Goal: Information Seeking & Learning: Learn about a topic

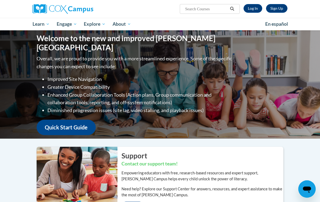
click at [257, 9] on link "Log In" at bounding box center [253, 8] width 19 height 9
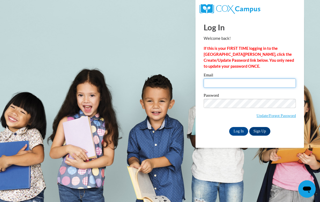
type input "ava.davis@oconto.k12.wi.us"
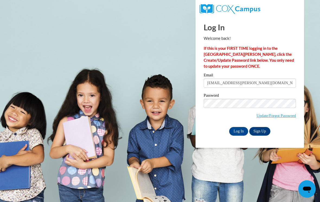
click at [239, 131] on input "Log In" at bounding box center [238, 131] width 19 height 9
click at [233, 130] on input "Log In" at bounding box center [238, 131] width 19 height 9
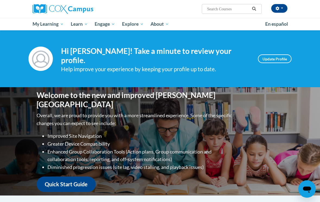
click at [283, 58] on link "Update Profile" at bounding box center [275, 59] width 34 height 9
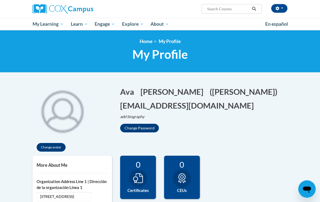
click at [0, 0] on span "PK-5 Structured Literacy Program" at bounding box center [0, 0] width 0 height 0
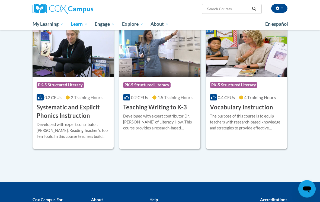
scroll to position [601, 0]
click at [249, 106] on h3 "Vocabulary Instruction" at bounding box center [241, 107] width 63 height 8
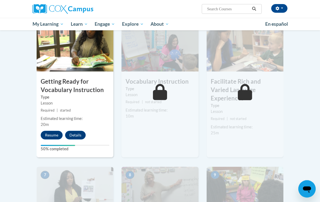
click at [49, 135] on button "Resume" at bounding box center [52, 135] width 22 height 9
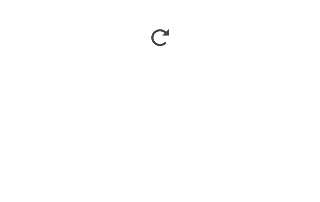
scroll to position [343, 0]
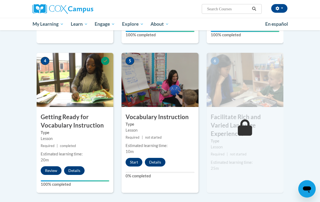
click at [136, 159] on button "Start" at bounding box center [134, 162] width 17 height 9
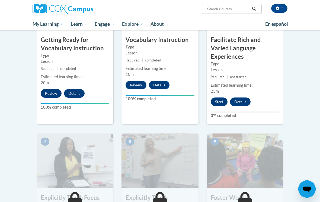
scroll to position [315, 0]
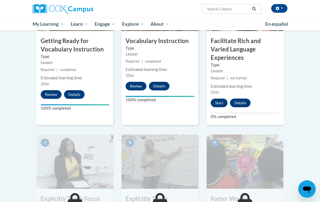
click at [217, 99] on button "Start" at bounding box center [219, 103] width 17 height 9
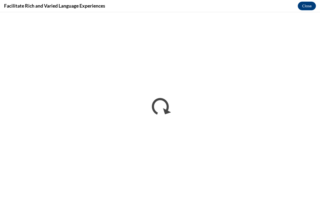
scroll to position [0, 0]
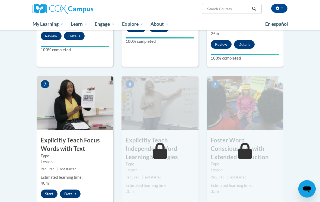
click at [48, 190] on button "Start" at bounding box center [49, 194] width 17 height 9
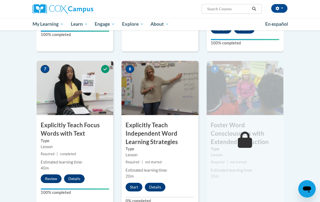
scroll to position [388, 0]
click at [134, 183] on button "Start" at bounding box center [134, 187] width 17 height 9
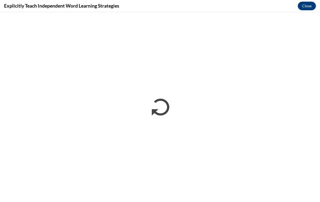
scroll to position [0, 0]
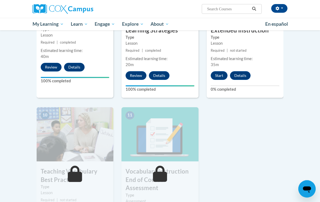
scroll to position [477, 0]
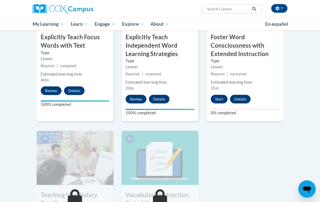
click at [224, 95] on button "Start" at bounding box center [219, 99] width 17 height 9
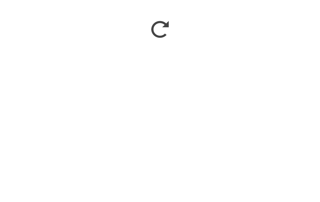
scroll to position [554, 0]
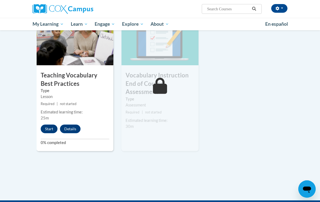
scroll to position [594, 0]
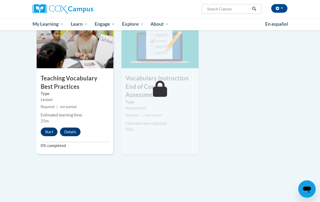
click at [49, 128] on button "Start" at bounding box center [49, 132] width 17 height 9
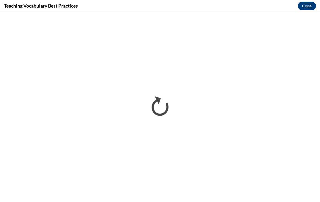
scroll to position [0, 0]
click at [307, 6] on button "Close" at bounding box center [307, 6] width 18 height 9
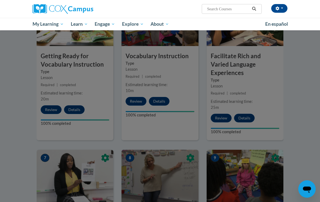
scroll to position [289, 0]
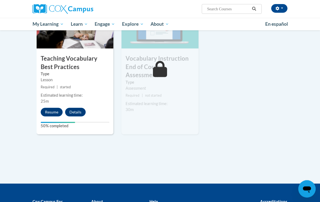
scroll to position [613, 0]
click at [49, 108] on button "Resume" at bounding box center [52, 112] width 22 height 9
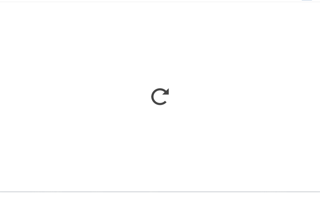
scroll to position [623, 0]
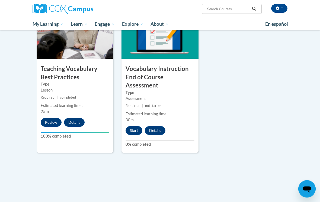
scroll to position [592, 0]
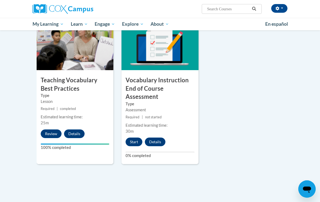
click at [133, 138] on button "Start" at bounding box center [134, 142] width 17 height 9
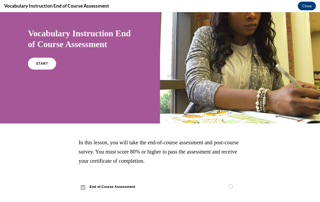
scroll to position [37, 0]
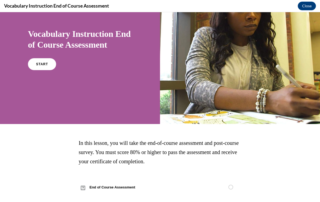
click at [43, 66] on span "START" at bounding box center [42, 64] width 12 height 4
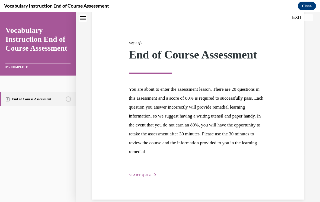
scroll to position [47, 0]
click at [146, 177] on span "START QUIZ" at bounding box center [140, 176] width 22 height 4
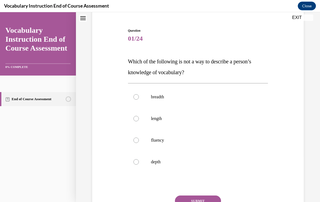
click at [187, 119] on p "length" at bounding box center [203, 118] width 104 height 5
click at [139, 119] on input "length" at bounding box center [135, 118] width 5 height 5
radio input "true"
click at [207, 198] on button "SUBMIT" at bounding box center [198, 201] width 46 height 11
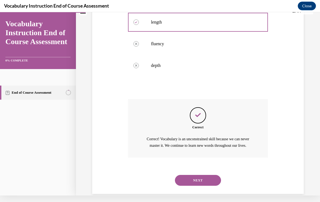
click at [212, 178] on button "NEXT" at bounding box center [198, 180] width 46 height 11
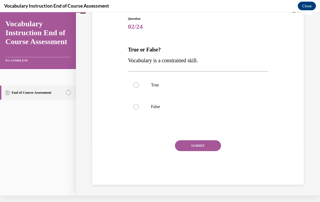
scroll to position [38, 0]
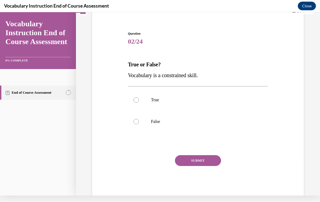
click at [237, 124] on p "False" at bounding box center [203, 121] width 104 height 5
click at [139, 124] on input "False" at bounding box center [135, 121] width 5 height 5
radio input "true"
click at [208, 164] on button "SUBMIT" at bounding box center [198, 160] width 46 height 11
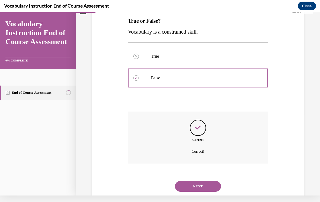
click at [201, 183] on button "NEXT" at bounding box center [198, 186] width 46 height 11
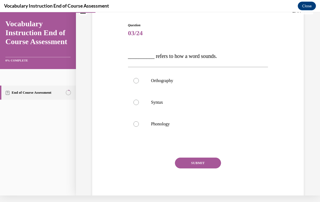
scroll to position [46, 0]
click at [182, 126] on p "Phonology" at bounding box center [203, 124] width 104 height 5
click at [139, 126] on input "Phonology" at bounding box center [135, 124] width 5 height 5
radio input "true"
click at [197, 166] on button "SUBMIT" at bounding box center [198, 163] width 46 height 11
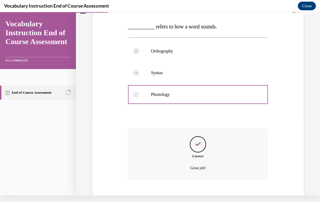
scroll to position [92, 0]
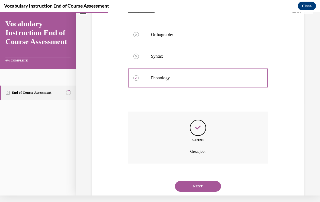
click at [202, 181] on button "NEXT" at bounding box center [198, 186] width 46 height 11
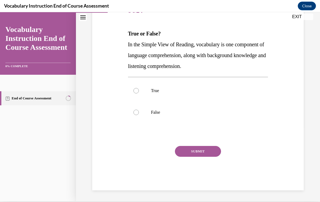
scroll to position [59, 0]
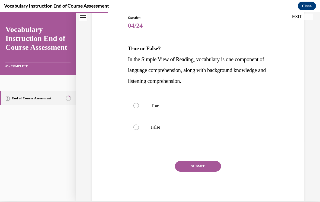
click at [172, 110] on label "True" at bounding box center [198, 106] width 140 height 22
click at [139, 109] on input "True" at bounding box center [135, 105] width 5 height 5
radio input "true"
click at [201, 162] on button "SUBMIT" at bounding box center [198, 166] width 46 height 11
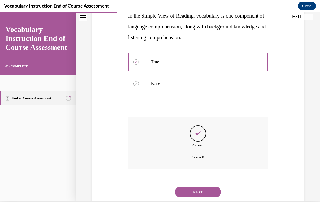
click at [204, 187] on button "NEXT" at bounding box center [198, 192] width 46 height 11
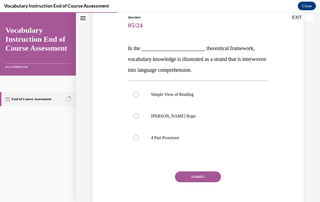
click at [206, 113] on label "Scarborough's Rope" at bounding box center [198, 117] width 140 height 22
click at [139, 114] on input "Scarborough's Rope" at bounding box center [135, 116] width 5 height 5
radio input "true"
click at [200, 179] on button "SUBMIT" at bounding box center [198, 177] width 46 height 11
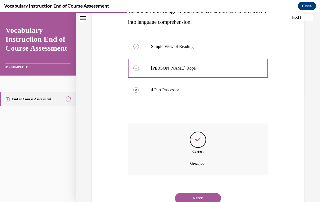
scroll to position [114, 0]
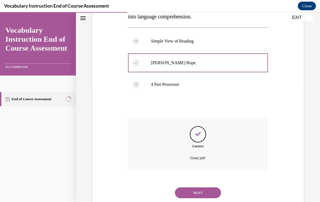
click at [202, 188] on button "NEXT" at bounding box center [198, 193] width 46 height 11
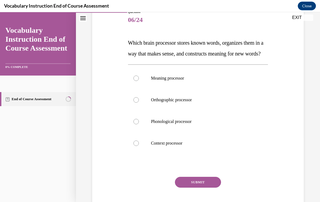
scroll to position [66, 0]
click at [234, 81] on p "Meaning processor" at bounding box center [203, 77] width 104 height 5
click at [139, 81] on input "Meaning processor" at bounding box center [135, 77] width 5 height 5
radio input "true"
click at [194, 188] on button "SUBMIT" at bounding box center [198, 182] width 46 height 11
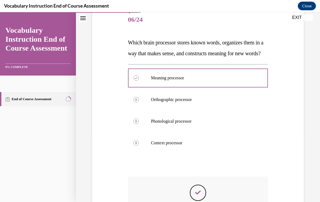
scroll to position [7, 0]
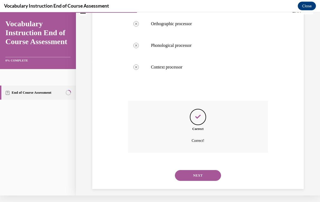
click at [200, 181] on button "NEXT" at bounding box center [198, 175] width 46 height 11
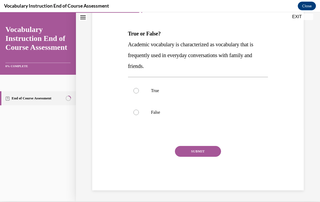
scroll to position [59, 0]
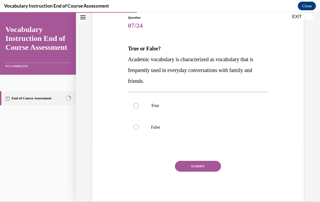
click at [212, 121] on label "False" at bounding box center [198, 128] width 140 height 22
click at [139, 125] on input "False" at bounding box center [135, 127] width 5 height 5
radio input "true"
click at [205, 164] on button "SUBMIT" at bounding box center [198, 166] width 46 height 11
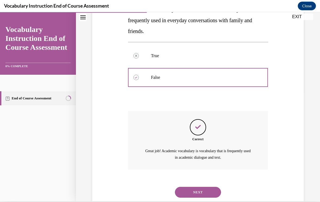
click at [197, 187] on button "NEXT" at bounding box center [198, 192] width 46 height 11
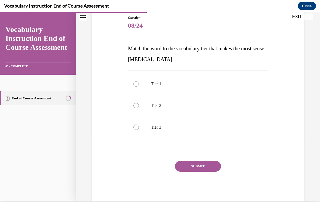
click at [214, 129] on p "Tier 3" at bounding box center [203, 127] width 104 height 5
click at [139, 129] on input "Tier 3" at bounding box center [135, 127] width 5 height 5
radio input "true"
click at [210, 163] on button "SUBMIT" at bounding box center [198, 166] width 46 height 11
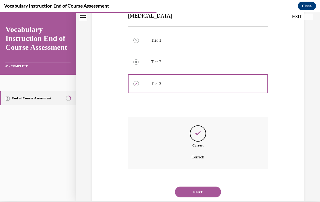
click at [201, 187] on button "NEXT" at bounding box center [198, 192] width 46 height 11
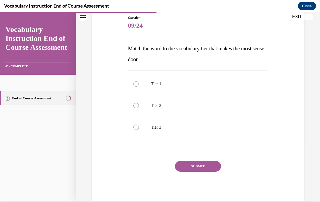
click at [225, 82] on p "Tier 1" at bounding box center [203, 83] width 104 height 5
click at [139, 82] on input "Tier 1" at bounding box center [135, 83] width 5 height 5
radio input "true"
click at [210, 164] on button "SUBMIT" at bounding box center [198, 166] width 46 height 11
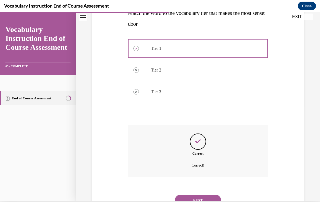
scroll to position [103, 0]
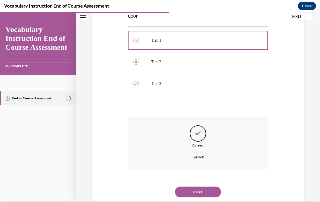
click at [202, 187] on button "NEXT" at bounding box center [198, 192] width 46 height 11
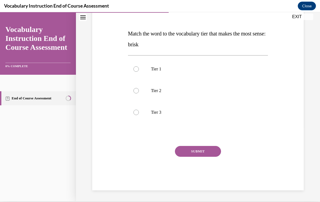
scroll to position [59, 0]
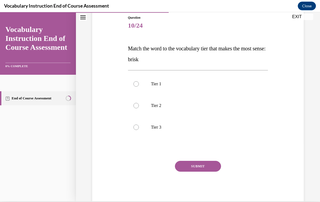
click at [212, 107] on p "Tier 2" at bounding box center [203, 105] width 104 height 5
click at [139, 107] on input "Tier 2" at bounding box center [135, 105] width 5 height 5
radio input "true"
click at [203, 166] on button "SUBMIT" at bounding box center [198, 166] width 46 height 11
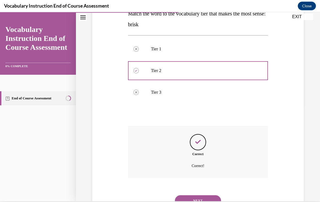
scroll to position [103, 0]
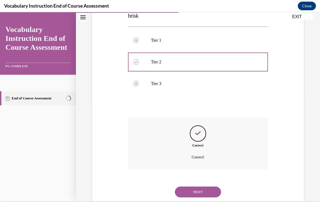
click at [205, 187] on button "NEXT" at bounding box center [198, 192] width 46 height 11
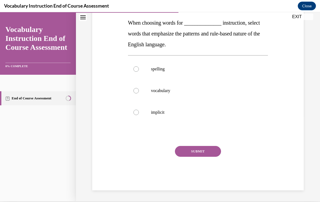
scroll to position [0, 0]
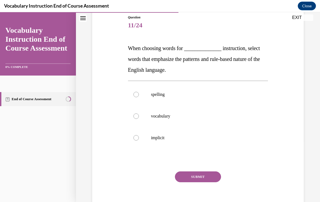
click at [231, 94] on p "spelling" at bounding box center [203, 94] width 104 height 5
click at [139, 94] on input "spelling" at bounding box center [135, 94] width 5 height 5
radio input "true"
click at [200, 177] on button "SUBMIT" at bounding box center [198, 177] width 46 height 11
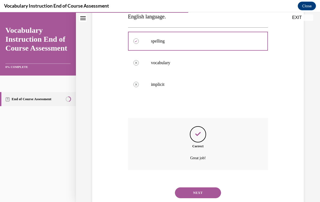
click at [194, 190] on button "NEXT" at bounding box center [198, 193] width 46 height 11
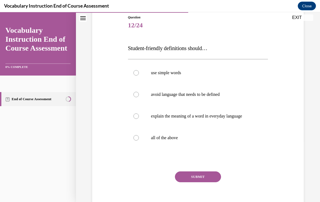
click at [217, 143] on label "all of the above" at bounding box center [198, 138] width 140 height 22
click at [139, 141] on input "all of the above" at bounding box center [135, 137] width 5 height 5
radio input "true"
click at [210, 176] on button "SUBMIT" at bounding box center [198, 177] width 46 height 11
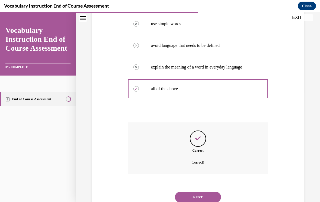
scroll to position [114, 0]
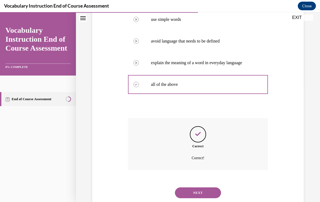
click at [205, 188] on button "NEXT" at bounding box center [198, 193] width 46 height 11
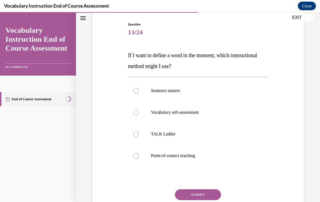
scroll to position [54, 0]
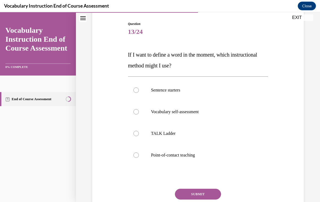
click at [187, 151] on label "Point-of-contact teaching" at bounding box center [198, 156] width 140 height 22
click at [139, 153] on input "Point-of-contact teaching" at bounding box center [135, 155] width 5 height 5
radio input "true"
click at [205, 194] on button "SUBMIT" at bounding box center [198, 194] width 46 height 11
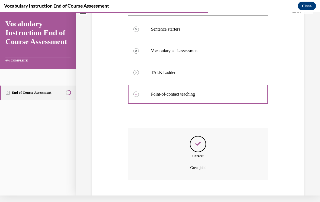
scroll to position [125, 0]
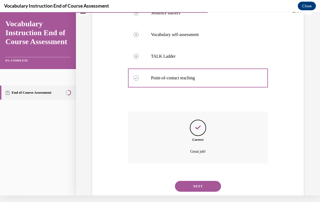
click at [210, 182] on button "NEXT" at bounding box center [198, 186] width 46 height 11
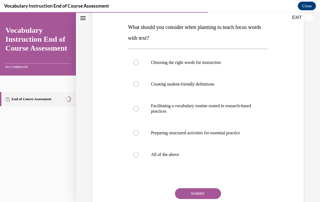
scroll to position [81, 0]
click at [184, 149] on label "All of the above" at bounding box center [198, 155] width 140 height 22
click at [139, 152] on input "All of the above" at bounding box center [135, 154] width 5 height 5
radio input "true"
click at [204, 186] on div "Question 14/24 What should you consider when planning to teach focus words with…" at bounding box center [198, 113] width 140 height 239
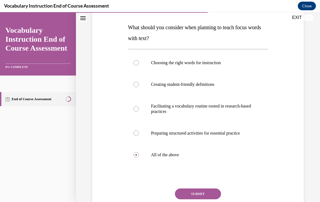
click at [207, 193] on button "SUBMIT" at bounding box center [198, 194] width 46 height 11
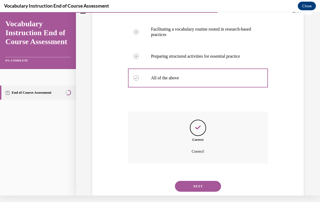
click at [204, 181] on button "NEXT" at bounding box center [198, 186] width 46 height 11
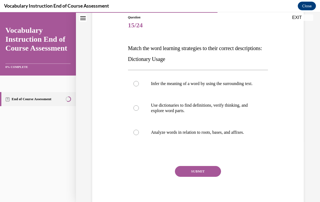
click at [241, 110] on p "Use dictionaries to find definitions, verify thinking, and explore word parts." at bounding box center [203, 108] width 104 height 11
click at [139, 110] on input "Use dictionaries to find definitions, verify thinking, and explore word parts." at bounding box center [135, 108] width 5 height 5
radio input "true"
click at [214, 175] on button "SUBMIT" at bounding box center [198, 171] width 46 height 11
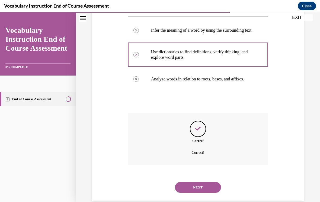
click at [207, 184] on button "NEXT" at bounding box center [198, 187] width 46 height 11
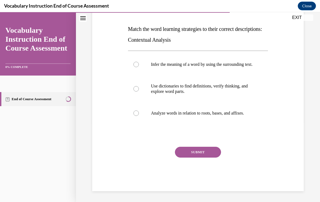
scroll to position [60, 0]
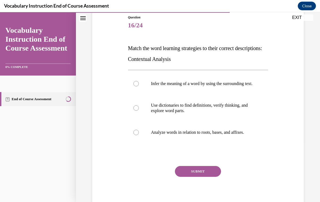
click at [244, 85] on p "Infer the meaning of a word by using the surrounding text." at bounding box center [203, 83] width 104 height 5
click at [139, 85] on input "Infer the meaning of a word by using the surrounding text." at bounding box center [135, 83] width 5 height 5
radio input "true"
click at [209, 177] on button "SUBMIT" at bounding box center [198, 171] width 46 height 11
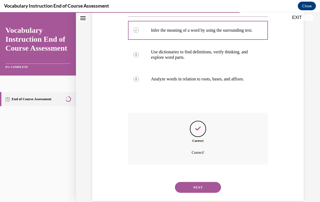
click at [206, 185] on button "NEXT" at bounding box center [198, 187] width 46 height 11
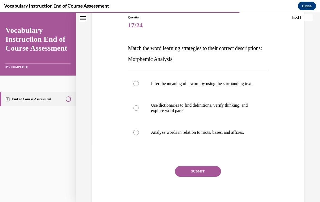
click at [234, 135] on p "Analyze words in relation to roots, bases, and affixes." at bounding box center [203, 132] width 104 height 5
click at [139, 135] on input "Analyze words in relation to roots, bases, and affixes." at bounding box center [135, 132] width 5 height 5
radio input "true"
click at [209, 177] on button "SUBMIT" at bounding box center [198, 171] width 46 height 11
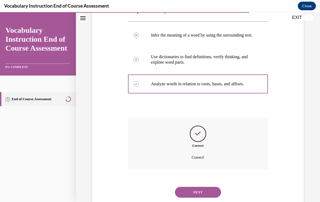
scroll to position [114, 0]
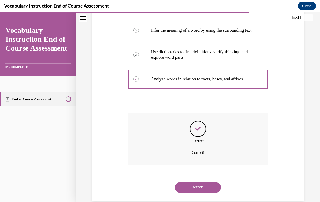
click at [210, 183] on button "NEXT" at bounding box center [198, 187] width 46 height 11
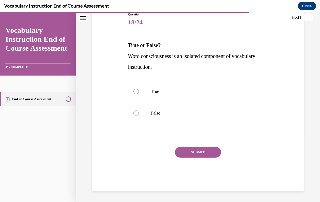
scroll to position [49, 0]
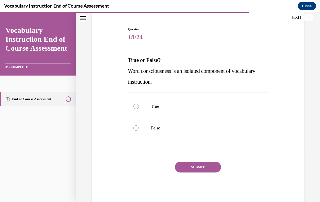
click at [167, 132] on label "False" at bounding box center [198, 128] width 140 height 22
click at [139, 131] on input "False" at bounding box center [135, 128] width 5 height 5
radio input "true"
click at [192, 164] on button "SUBMIT" at bounding box center [198, 167] width 46 height 11
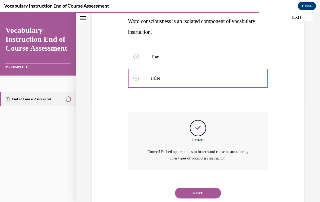
click at [196, 188] on button "NEXT" at bounding box center [198, 193] width 46 height 11
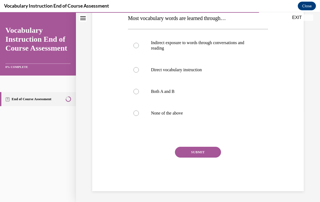
scroll to position [60, 0]
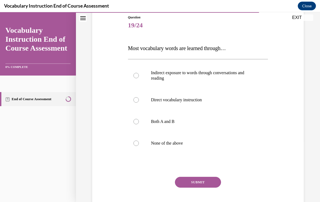
click at [194, 125] on label "Both A and B" at bounding box center [198, 122] width 140 height 22
click at [139, 125] on input "Both A and B" at bounding box center [135, 121] width 5 height 5
radio input "true"
click at [208, 180] on button "SUBMIT" at bounding box center [198, 182] width 46 height 11
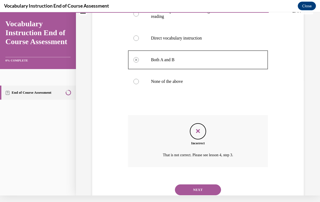
scroll to position [116, 0]
click at [209, 185] on button "NEXT" at bounding box center [198, 190] width 46 height 11
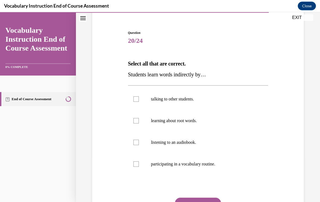
scroll to position [45, 0]
click at [208, 141] on p "listening to an audiobook." at bounding box center [203, 142] width 104 height 5
click at [139, 141] on input "listening to an audiobook." at bounding box center [135, 142] width 5 height 5
checkbox input "true"
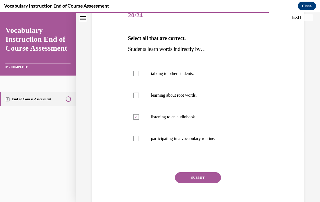
click at [207, 176] on button "SUBMIT" at bounding box center [198, 178] width 46 height 11
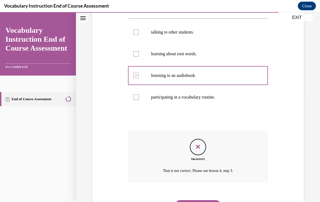
scroll to position [125, 0]
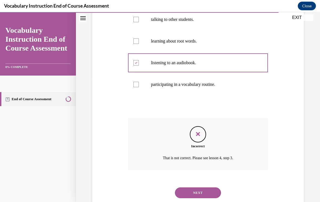
click at [231, 190] on div "NEXT" at bounding box center [198, 193] width 140 height 22
click at [206, 188] on button "NEXT" at bounding box center [198, 193] width 46 height 11
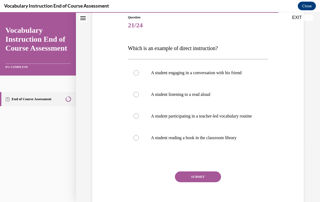
click at [192, 98] on label "A student listening to a read aloud" at bounding box center [198, 95] width 140 height 22
click at [139, 97] on input "A student listening to a read aloud" at bounding box center [135, 94] width 5 height 5
radio input "true"
click at [224, 115] on p "A student participating in a teacher-led vocabulary routine" at bounding box center [203, 116] width 104 height 5
click at [139, 115] on input "A student participating in a teacher-led vocabulary routine" at bounding box center [135, 116] width 5 height 5
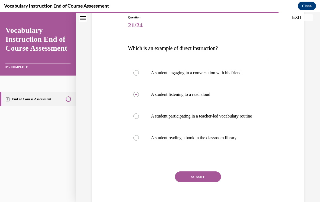
radio input "true"
click at [232, 95] on p "A student listening to a read aloud" at bounding box center [203, 94] width 104 height 5
click at [139, 95] on input "A student listening to a read aloud" at bounding box center [135, 94] width 5 height 5
radio input "true"
click at [216, 117] on p "A student participating in a teacher-led vocabulary routine" at bounding box center [203, 116] width 104 height 5
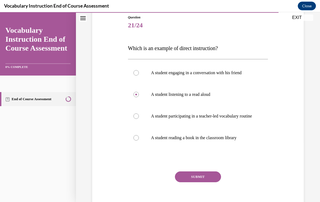
click at [139, 117] on input "A student participating in a teacher-led vocabulary routine" at bounding box center [135, 116] width 5 height 5
radio input "true"
click at [195, 180] on button "SUBMIT" at bounding box center [198, 177] width 46 height 11
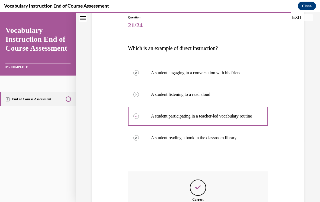
scroll to position [7, 0]
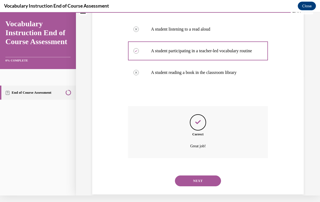
click at [195, 183] on button "NEXT" at bounding box center [198, 181] width 46 height 11
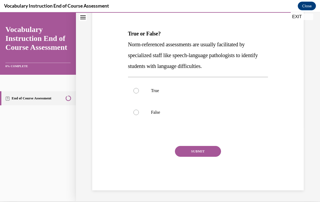
scroll to position [59, 0]
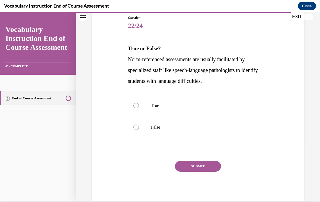
click at [164, 111] on label "True" at bounding box center [198, 106] width 140 height 22
click at [139, 109] on input "True" at bounding box center [135, 105] width 5 height 5
radio input "true"
click at [204, 166] on button "SUBMIT" at bounding box center [198, 166] width 46 height 11
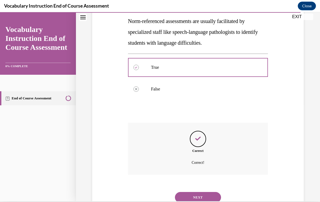
scroll to position [103, 0]
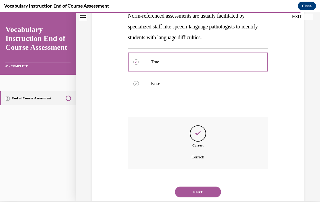
click at [205, 187] on button "NEXT" at bounding box center [198, 192] width 46 height 11
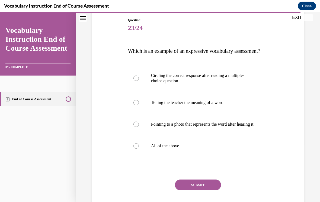
scroll to position [58, 0]
click at [225, 106] on p "Telling the teacher the meaning of a word" at bounding box center [203, 102] width 104 height 5
click at [139, 106] on input "Telling the teacher the meaning of a word" at bounding box center [135, 102] width 5 height 5
radio input "true"
click at [194, 191] on button "SUBMIT" at bounding box center [198, 185] width 46 height 11
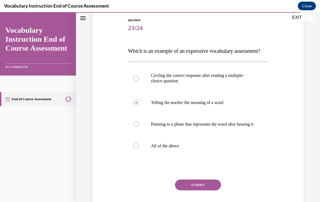
scroll to position [7, 0]
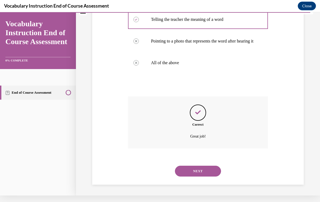
click at [204, 177] on button "NEXT" at bounding box center [198, 171] width 46 height 11
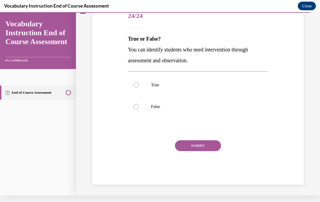
scroll to position [49, 0]
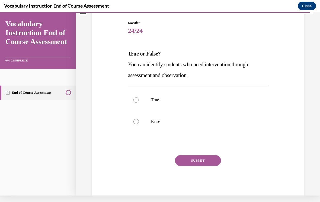
click at [247, 95] on label "True" at bounding box center [198, 100] width 140 height 22
click at [139, 97] on input "True" at bounding box center [135, 99] width 5 height 5
radio input "true"
click at [207, 160] on button "SUBMIT" at bounding box center [198, 160] width 46 height 11
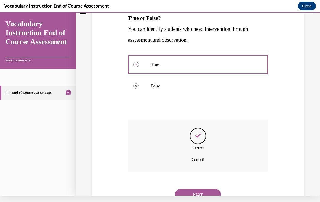
scroll to position [92, 0]
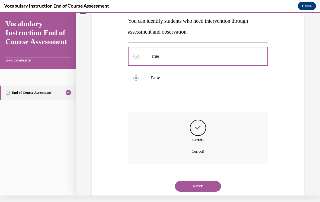
click at [210, 183] on button "NEXT" at bounding box center [198, 186] width 46 height 11
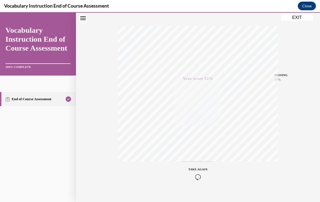
scroll to position [79, 0]
click at [296, 20] on button "EXIT" at bounding box center [297, 17] width 33 height 7
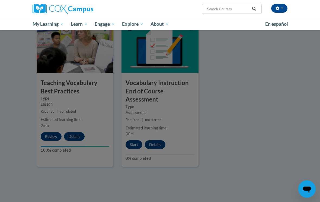
scroll to position [579, 0]
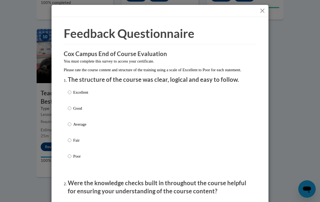
click at [265, 11] on button "Close" at bounding box center [262, 10] width 7 height 7
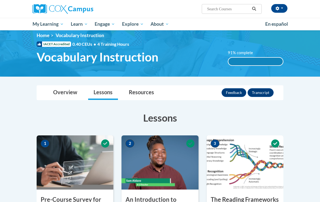
scroll to position [0, 0]
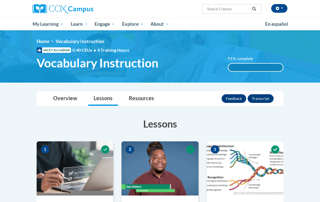
click at [0, 0] on span "PK-5 Structured Literacy Program" at bounding box center [0, 0] width 0 height 0
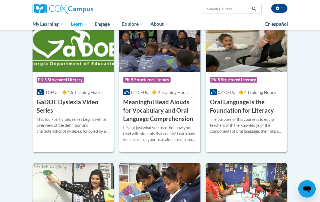
scroll to position [329, 0]
